Goal: Task Accomplishment & Management: Complete application form

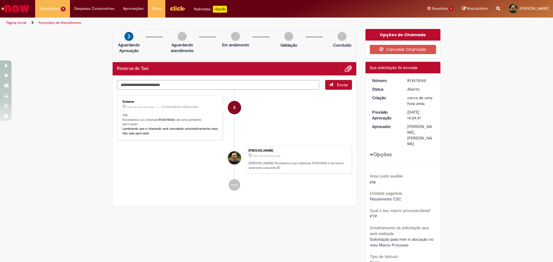
click at [0, 0] on button "Opções" at bounding box center [0, 0] width 0 height 0
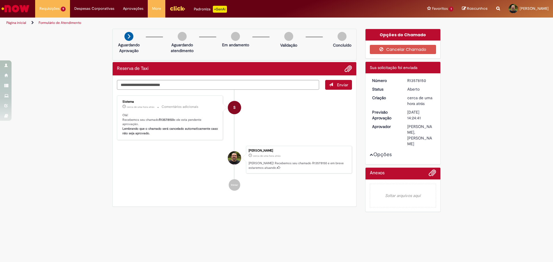
click at [0, 0] on button "Opções" at bounding box center [0, 0] width 0 height 0
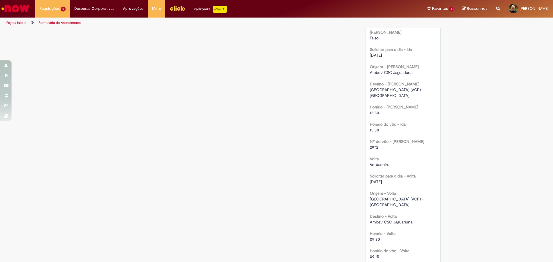
scroll to position [489, 0]
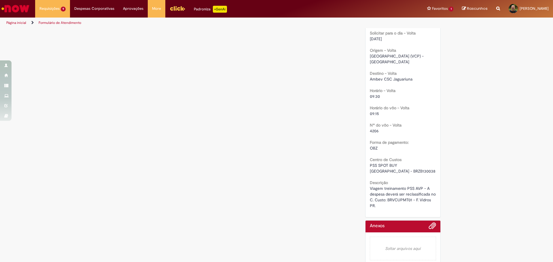
click at [21, 5] on img "Ir para a Homepage" at bounding box center [16, 9] width 30 height 12
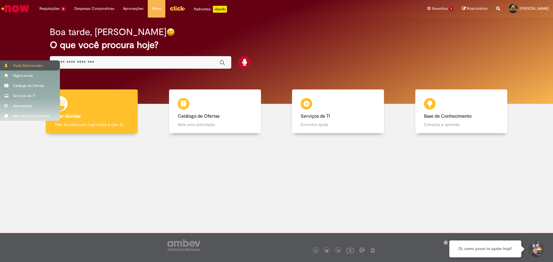
click at [5, 64] on span at bounding box center [6, 65] width 4 height 3
